Goal: Information Seeking & Learning: Find contact information

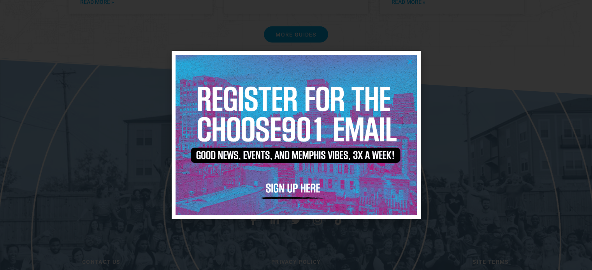
click at [415, 62] on img at bounding box center [295, 135] width 241 height 161
click at [408, 62] on icon "Close" at bounding box center [410, 62] width 6 height 6
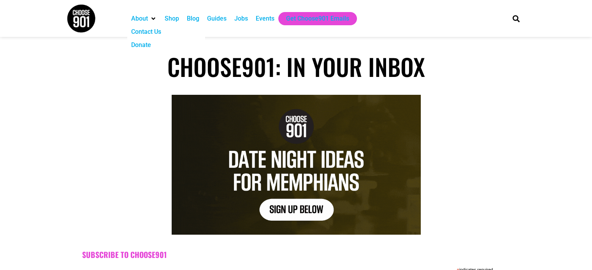
click at [139, 28] on div "Contact Us" at bounding box center [146, 31] width 30 height 9
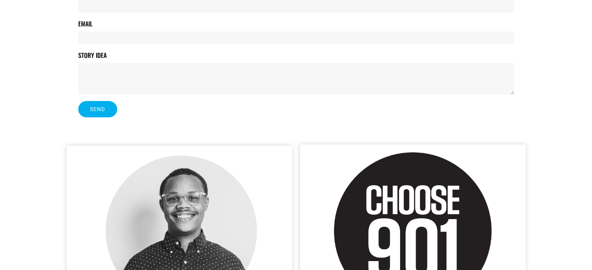
scroll to position [389, 0]
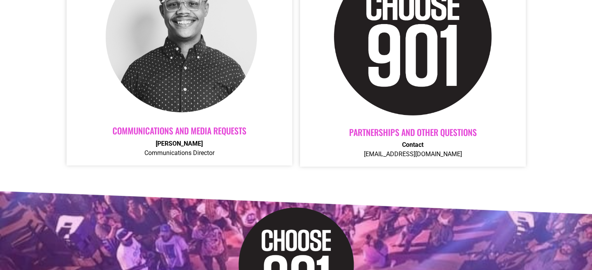
drag, startPoint x: 375, startPoint y: 157, endPoint x: 450, endPoint y: 156, distance: 74.7
click at [450, 156] on p "Contact [EMAIL_ADDRESS][DOMAIN_NAME]" at bounding box center [413, 149] width 210 height 19
drag, startPoint x: 375, startPoint y: 155, endPoint x: 451, endPoint y: 154, distance: 76.2
click at [451, 154] on p "Contact [EMAIL_ADDRESS][DOMAIN_NAME]" at bounding box center [413, 149] width 210 height 19
copy p "[EMAIL_ADDRESS][DOMAIN_NAME]"
